Goal: Information Seeking & Learning: Learn about a topic

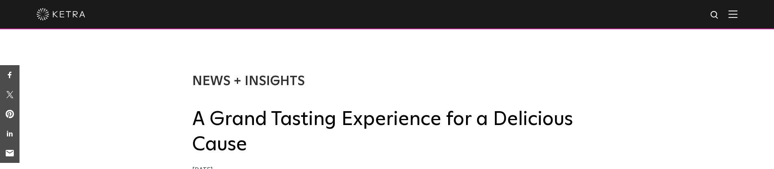
scroll to position [19, 0]
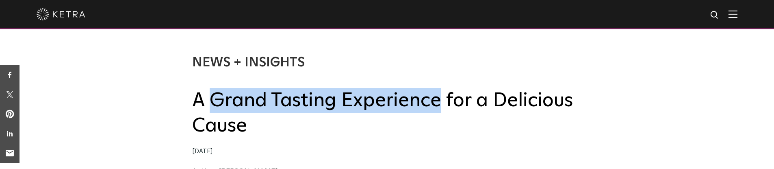
drag, startPoint x: 213, startPoint y: 104, endPoint x: 435, endPoint y: 94, distance: 222.4
click at [435, 94] on h2 "A Grand Tasting Experience for a Delicious Cause" at bounding box center [387, 113] width 390 height 51
copy h2 "Grand Tasting Experience"
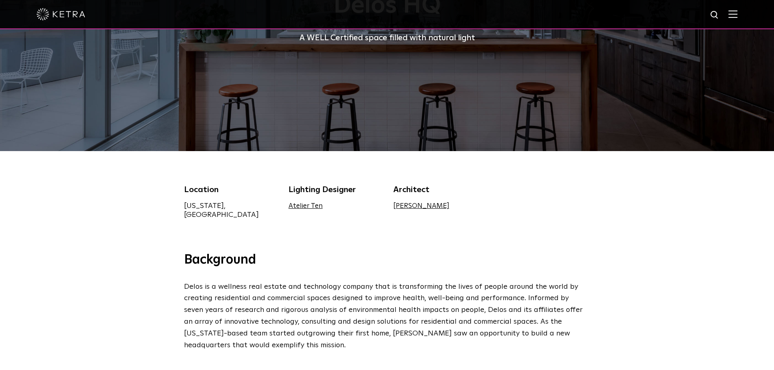
scroll to position [115, 0]
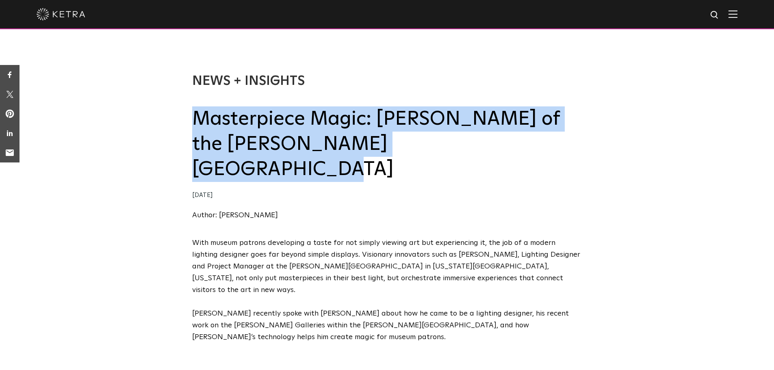
drag, startPoint x: 196, startPoint y: 123, endPoint x: 455, endPoint y: 141, distance: 259.8
click at [455, 141] on h2 "Masterpiece Magic: Jake Ludemann of the Nelson-Atkins Museum of Art" at bounding box center [387, 144] width 390 height 76
copy h2 "Masterpiece Magic: Jake Ludemann of the Nelson-Atkins Museum of Art"
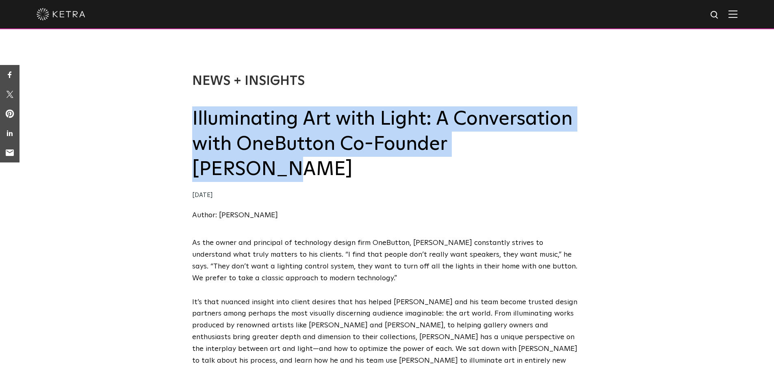
drag, startPoint x: 193, startPoint y: 121, endPoint x: 547, endPoint y: 145, distance: 354.9
click at [547, 145] on h2 "Illuminating Art with Light: A Conversation with OneButton Co-Founder Matt Emmi" at bounding box center [387, 144] width 390 height 76
copy h2 "Illuminating Art with Light: A Conversation with OneButton Co-Founder Matt Emmi"
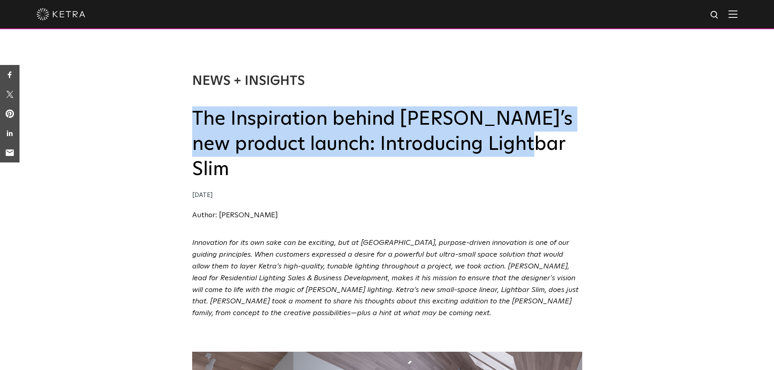
drag, startPoint x: 196, startPoint y: 115, endPoint x: 488, endPoint y: 149, distance: 294.5
click at [488, 149] on h2 "The Inspiration behind Ketra’s new product launch: Introducing Lightbar Slim" at bounding box center [387, 144] width 390 height 76
copy h2 "The Inspiration behind Ketra’s new product launch: Introducing Lightbar Slim"
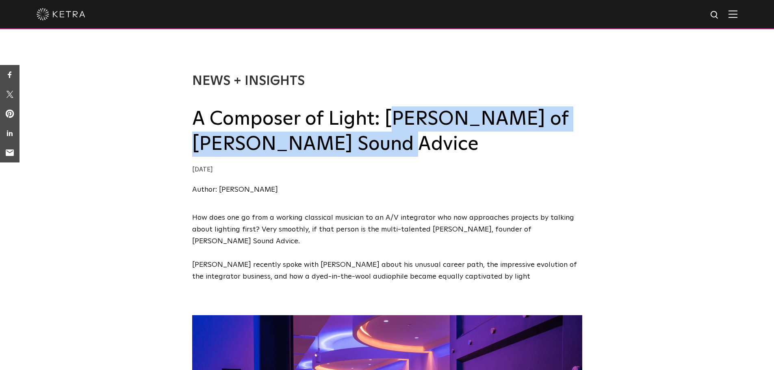
drag, startPoint x: 383, startPoint y: 121, endPoint x: 404, endPoint y: 143, distance: 30.7
click at [404, 143] on h2 "A Composer of Light: Ed Gilmore of Gilmore’s Sound Advice" at bounding box center [387, 131] width 390 height 51
copy h2 "Ed Gilmore of Gilmore’s Sound Advice"
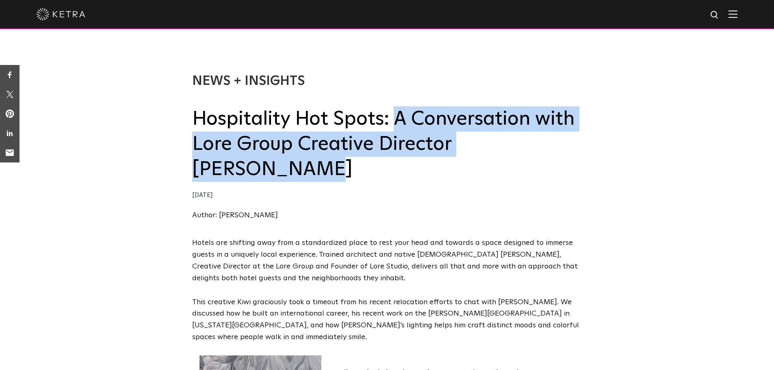
drag, startPoint x: 396, startPoint y: 121, endPoint x: 579, endPoint y: 145, distance: 184.8
click at [579, 145] on h2 "Hospitality Hot Spots: A Conversation with Lore Group Creative Director [PERSON…" at bounding box center [387, 144] width 390 height 76
copy h2 "A Conversation with Lore Group Creative Director [PERSON_NAME]"
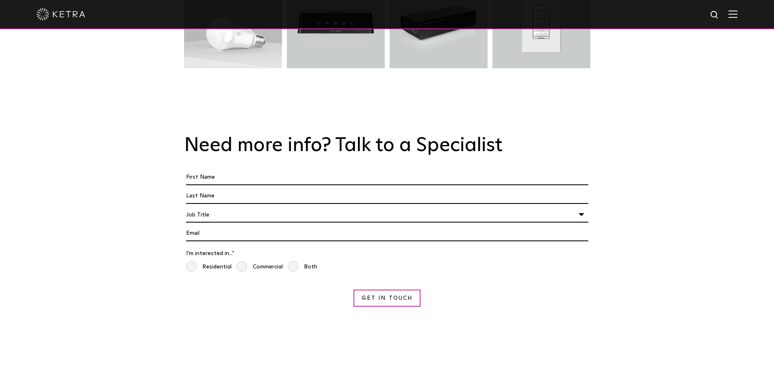
scroll to position [1070, 0]
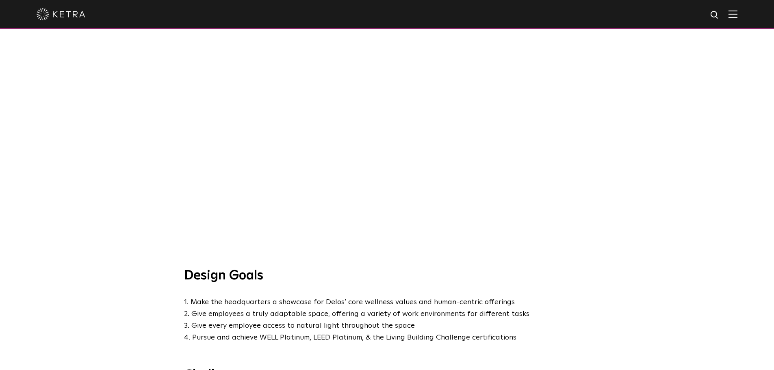
scroll to position [514, 0]
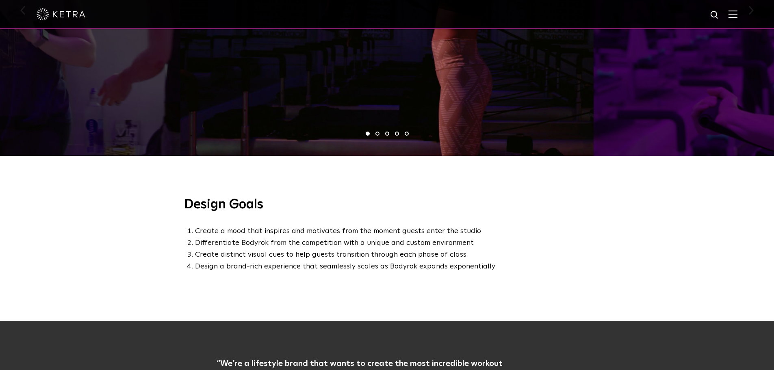
scroll to position [618, 0]
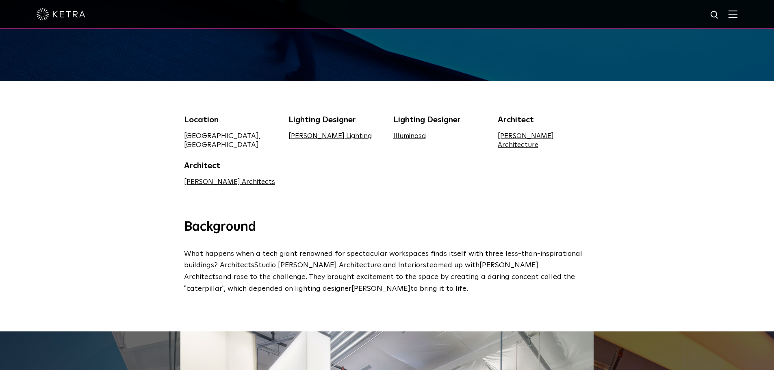
scroll to position [190, 0]
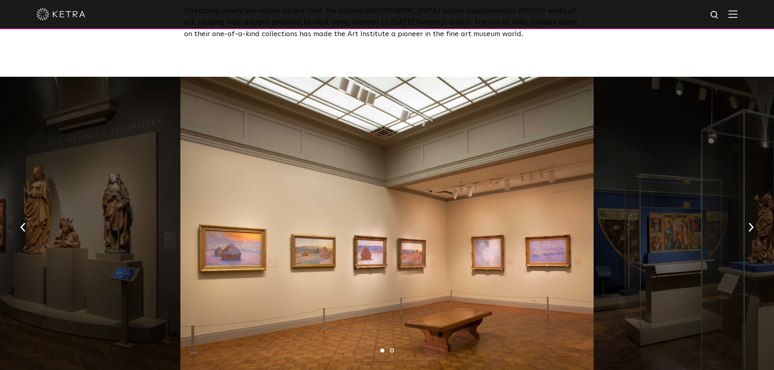
scroll to position [400, 0]
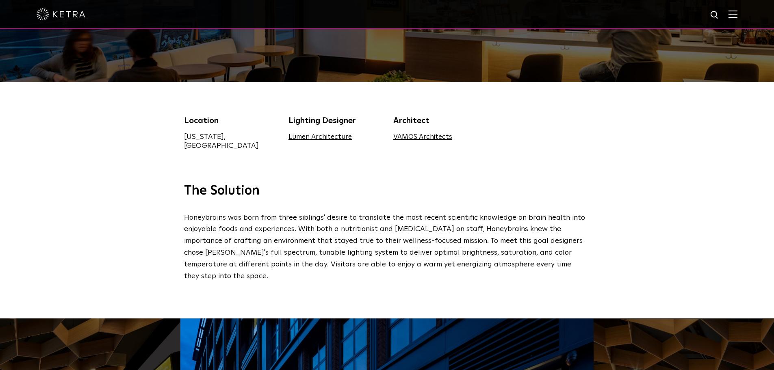
scroll to position [249, 0]
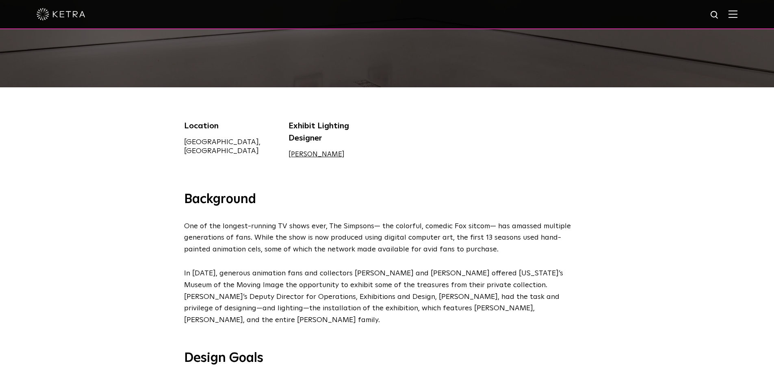
scroll to position [181, 0]
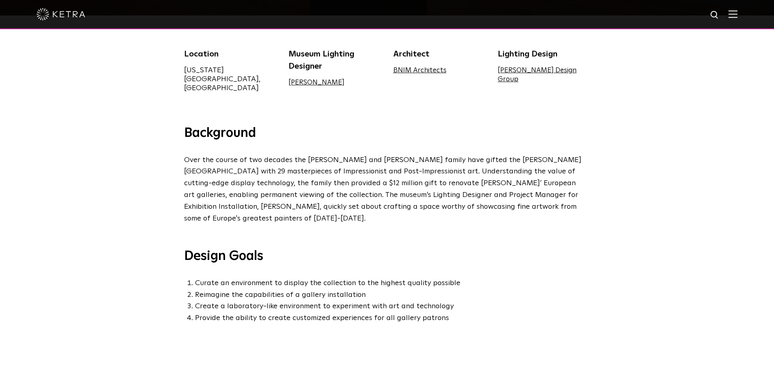
scroll to position [278, 0]
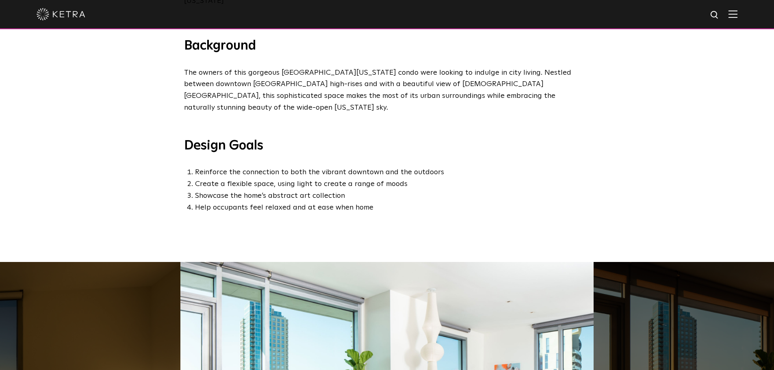
scroll to position [330, 0]
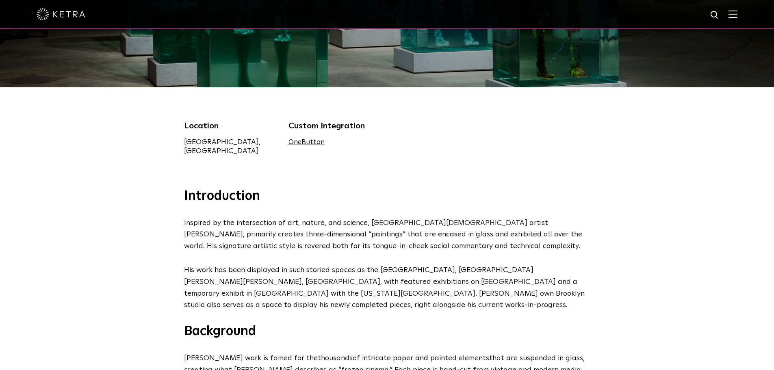
scroll to position [300, 0]
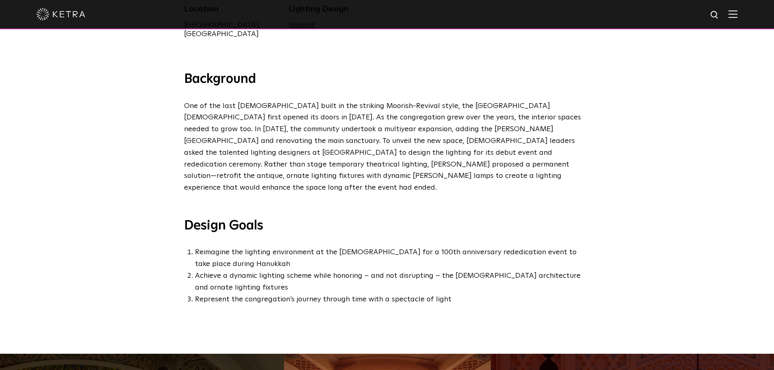
scroll to position [304, 0]
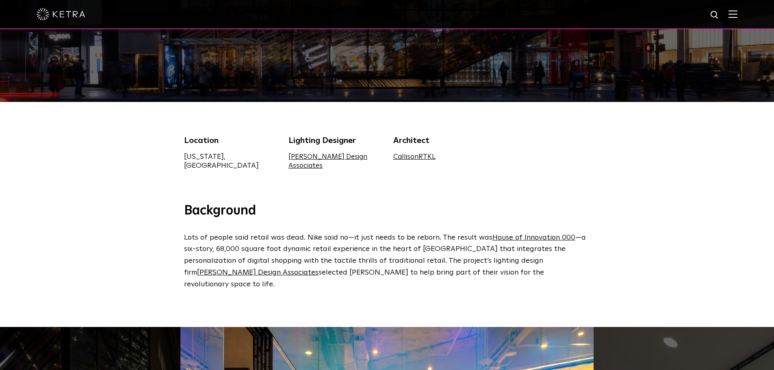
scroll to position [167, 0]
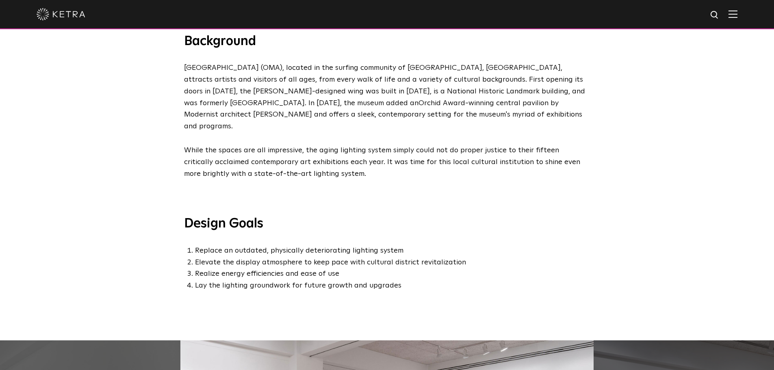
scroll to position [355, 0]
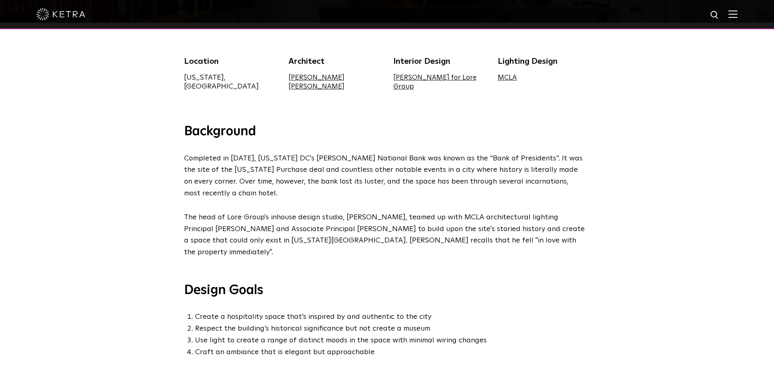
scroll to position [244, 0]
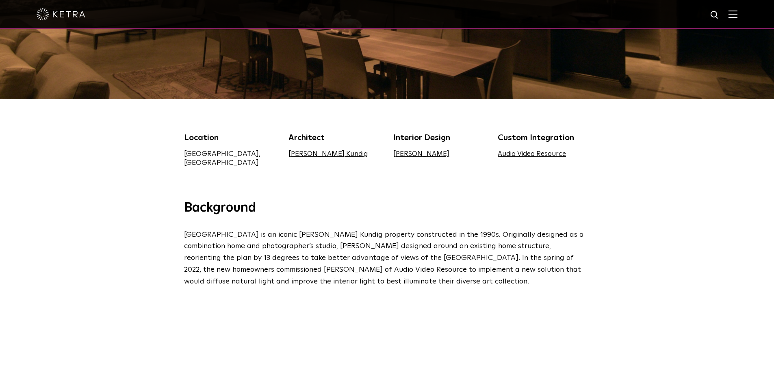
scroll to position [167, 0]
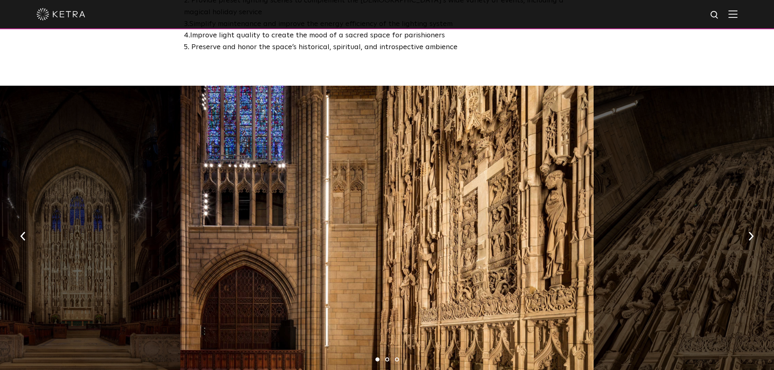
scroll to position [557, 0]
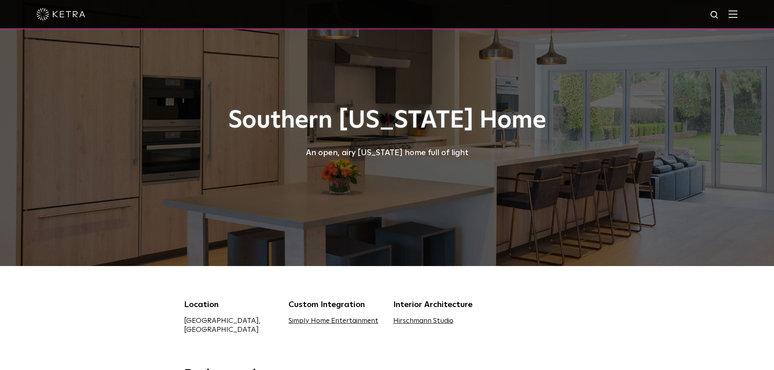
scroll to position [167, 0]
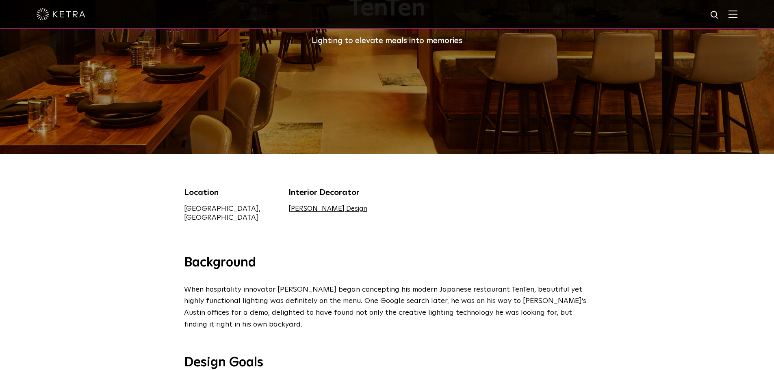
scroll to position [113, 0]
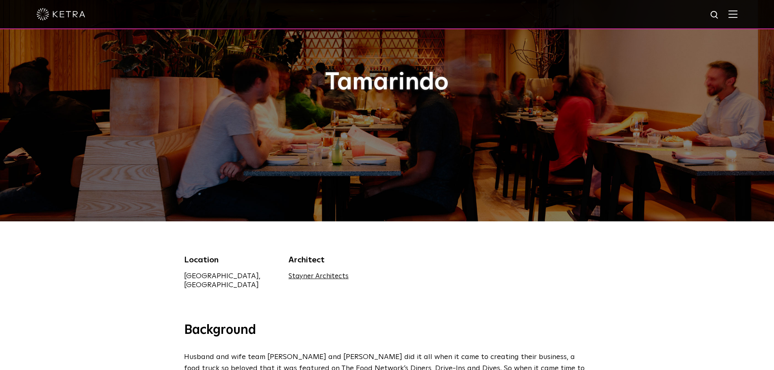
scroll to position [45, 0]
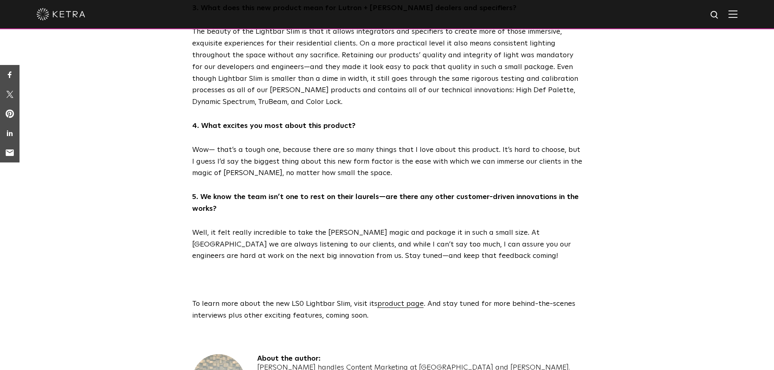
scroll to position [1085, 0]
